Goal: Complete application form

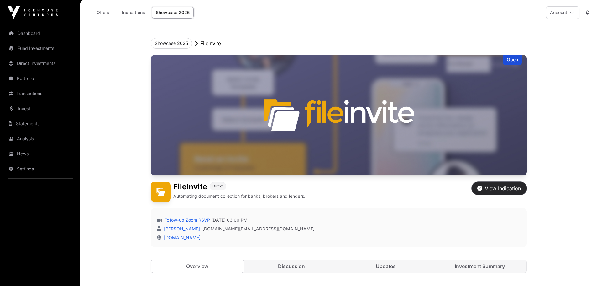
click at [503, 184] on div "View Indication" at bounding box center [499, 188] width 44 height 8
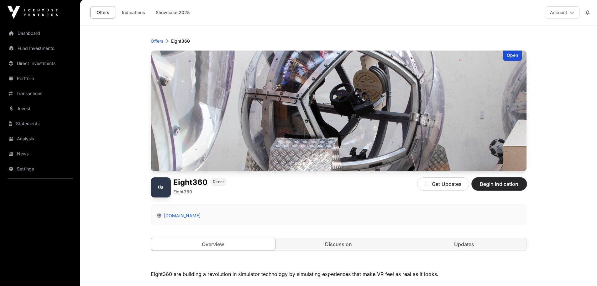
click at [503, 180] on span "Begin Indication" at bounding box center [500, 184] width 40 height 8
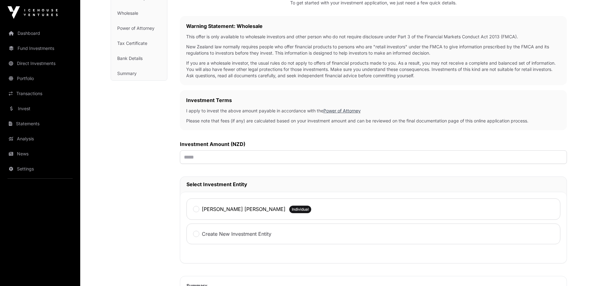
scroll to position [91, 0]
click at [256, 158] on input "text" at bounding box center [373, 157] width 387 height 13
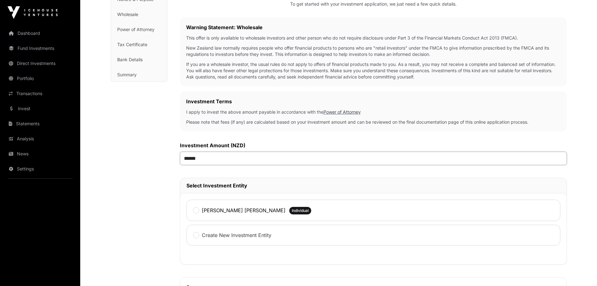
type input "*******"
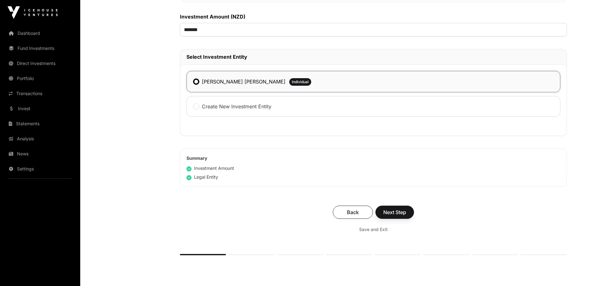
scroll to position [242, 0]
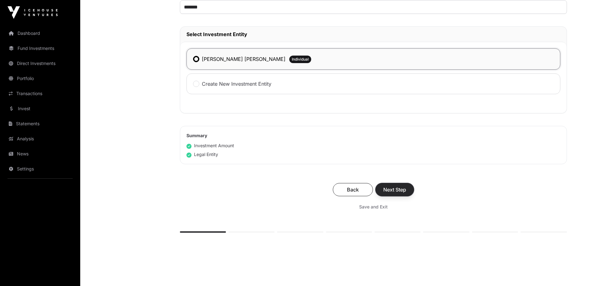
click at [402, 192] on span "Next Step" at bounding box center [394, 190] width 23 height 8
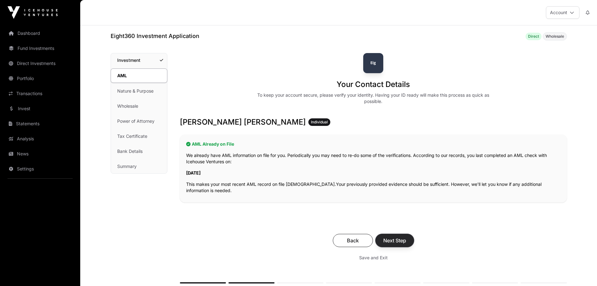
click at [404, 240] on span "Next Step" at bounding box center [394, 240] width 23 height 8
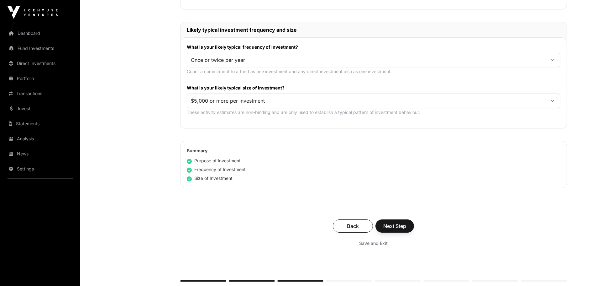
scroll to position [298, 0]
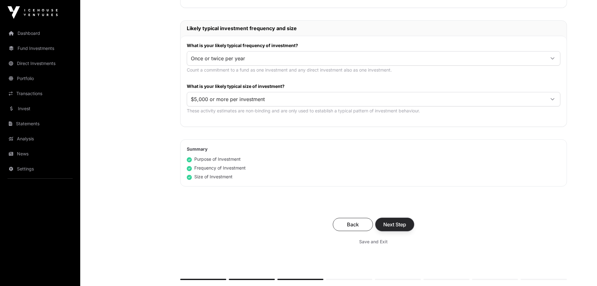
click at [403, 227] on span "Next Step" at bounding box center [394, 224] width 23 height 8
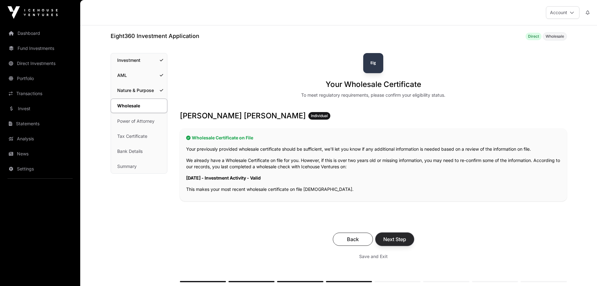
click at [406, 237] on span "Next Step" at bounding box center [394, 239] width 23 height 8
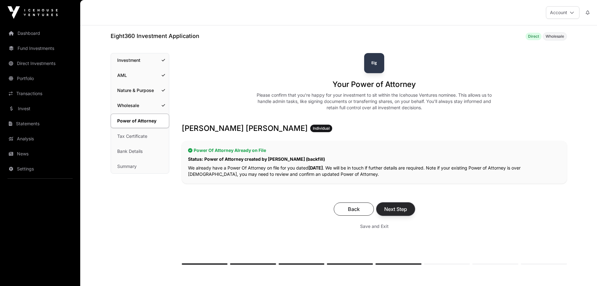
click at [404, 210] on span "Next Step" at bounding box center [395, 209] width 23 height 8
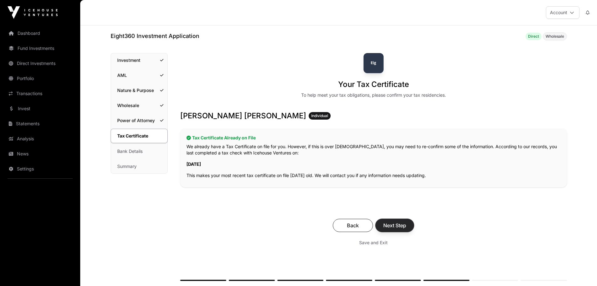
click at [406, 226] on span "Next Step" at bounding box center [394, 225] width 23 height 8
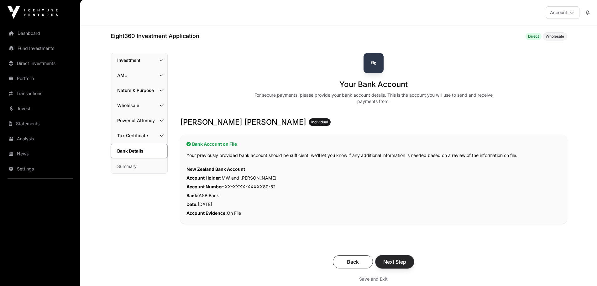
click at [399, 262] on span "Next Step" at bounding box center [394, 262] width 23 height 8
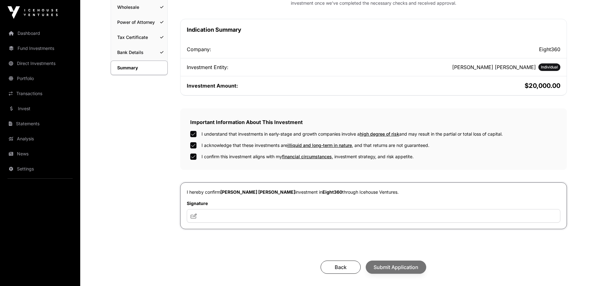
scroll to position [99, 0]
click at [256, 214] on input "text" at bounding box center [374, 214] width 374 height 13
type input "*"
type input "***"
click at [390, 266] on span "Submit Application" at bounding box center [396, 266] width 45 height 8
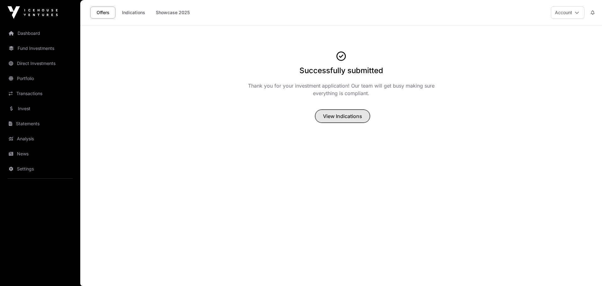
click at [349, 117] on span "View Indications" at bounding box center [342, 116] width 39 height 8
click at [347, 114] on span "View Indications" at bounding box center [342, 116] width 39 height 8
click at [139, 12] on link "Indications" at bounding box center [133, 13] width 31 height 12
